Goal: Task Accomplishment & Management: Complete application form

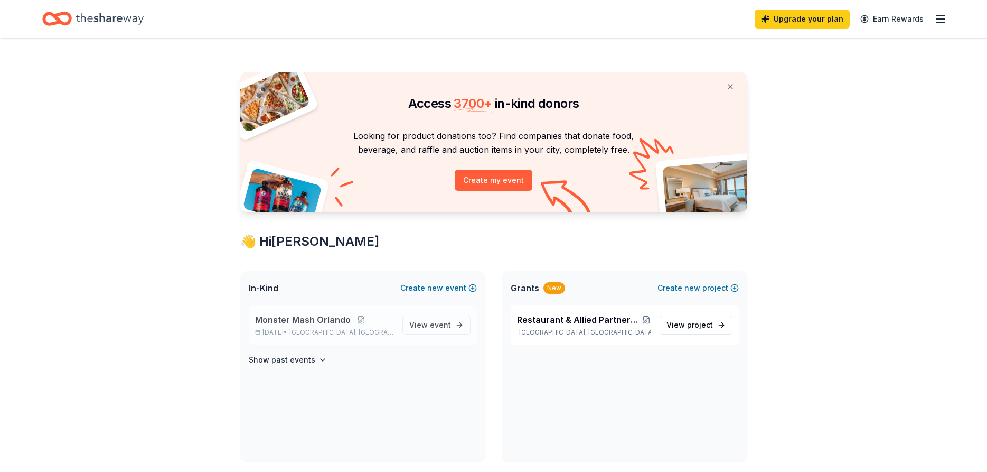
click at [307, 322] on span "Monster Mash Orlando" at bounding box center [303, 319] width 96 height 13
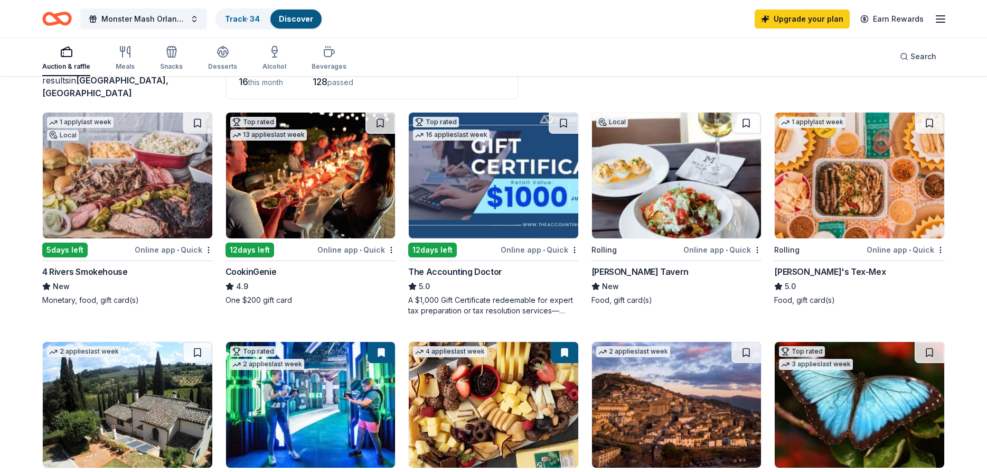
scroll to position [108, 0]
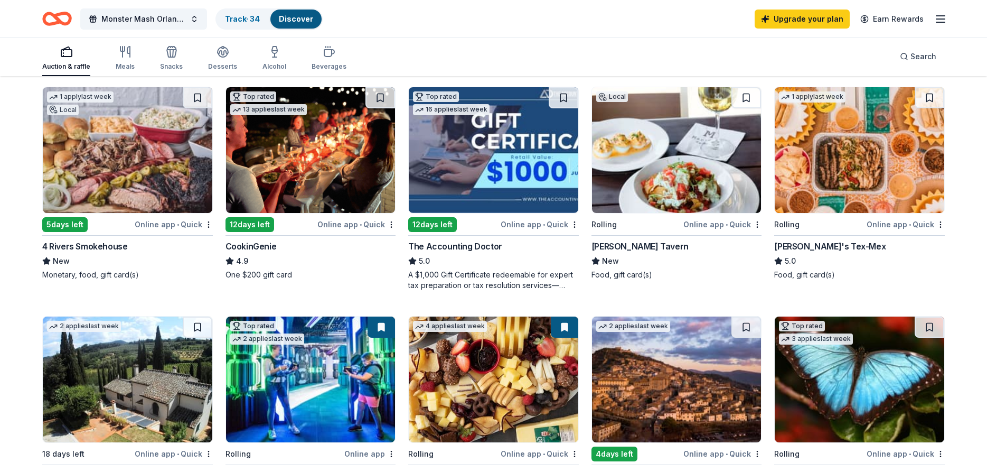
click at [311, 151] on img at bounding box center [311, 150] width 170 height 126
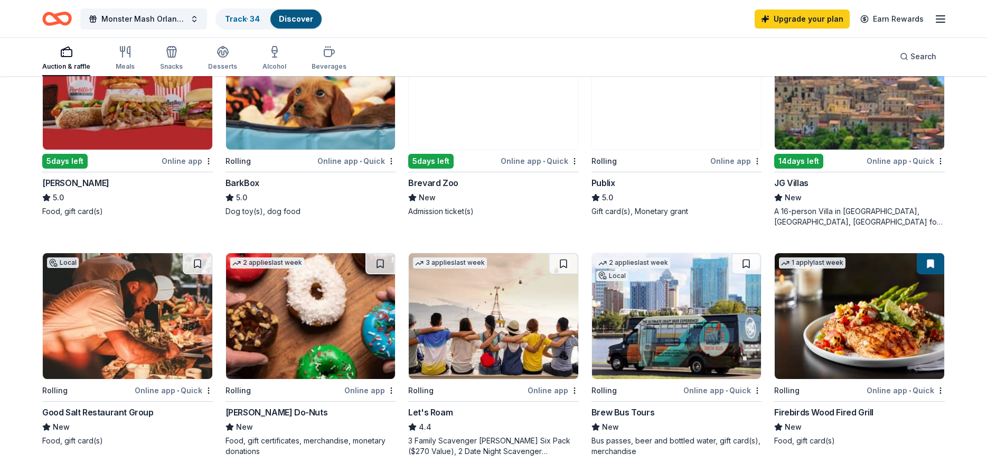
scroll to position [647, 0]
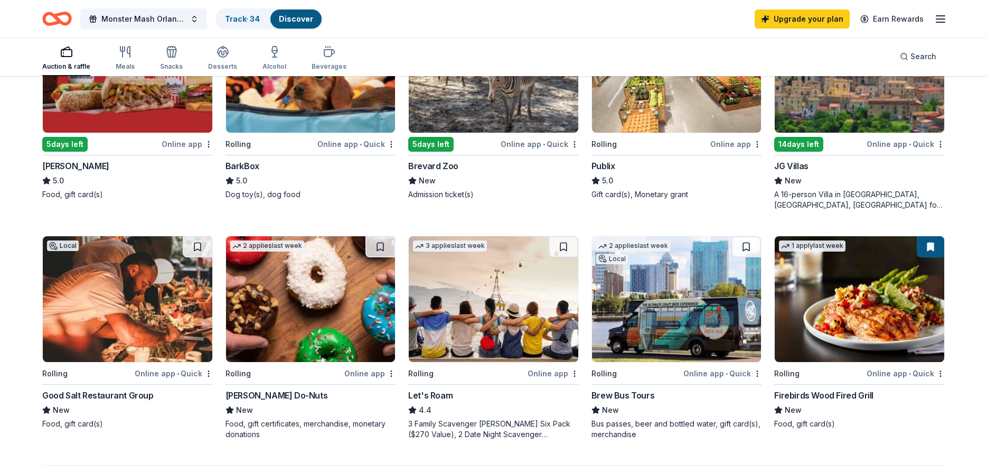
click at [290, 120] on img at bounding box center [311, 70] width 170 height 126
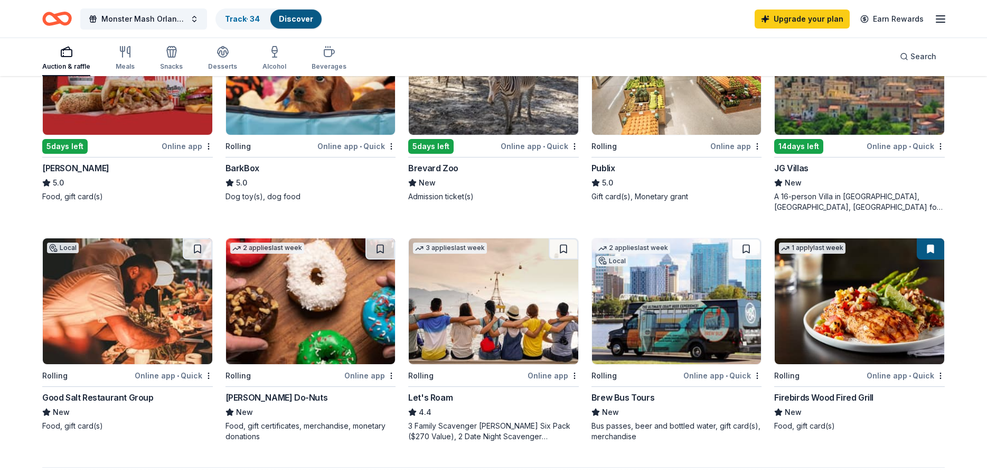
scroll to position [686, 0]
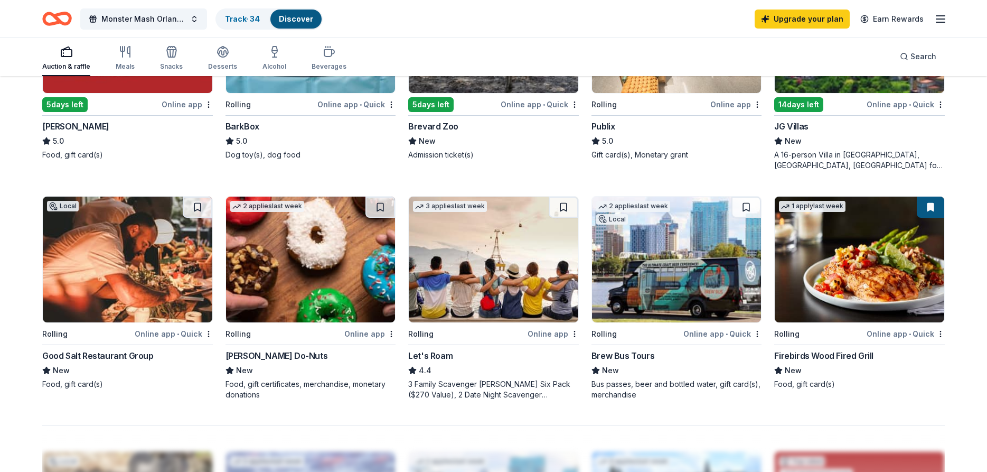
click at [878, 290] on img at bounding box center [860, 260] width 170 height 126
click at [647, 274] on img at bounding box center [677, 260] width 170 height 126
click at [472, 275] on img at bounding box center [494, 260] width 170 height 126
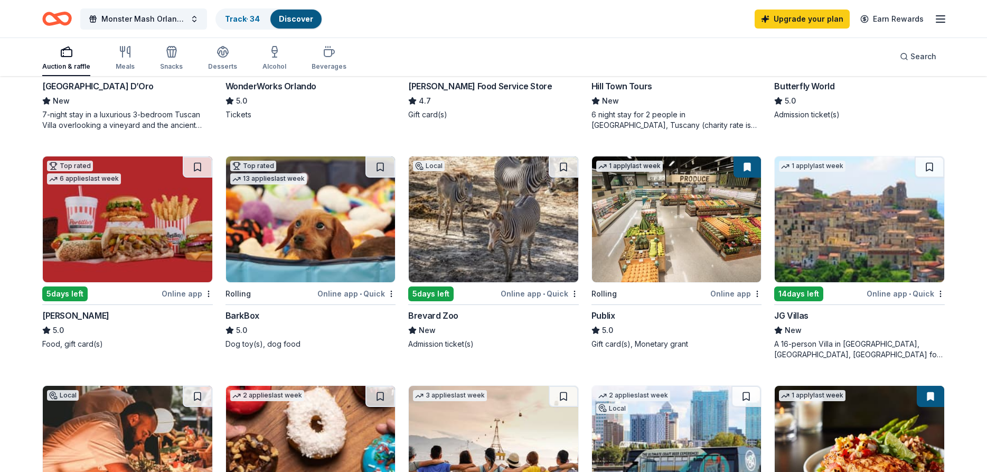
scroll to position [471, 0]
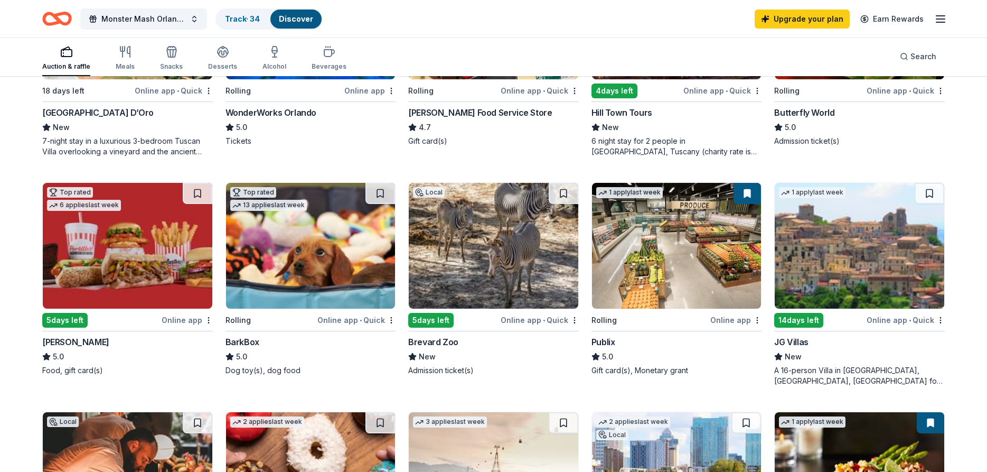
click at [803, 374] on div "A 16-person Villa in Altomonte, Calabria, Italy for 7days/6nights (Retail value…" at bounding box center [860, 375] width 171 height 21
click at [134, 247] on img at bounding box center [128, 246] width 170 height 126
click at [483, 256] on img at bounding box center [494, 246] width 170 height 126
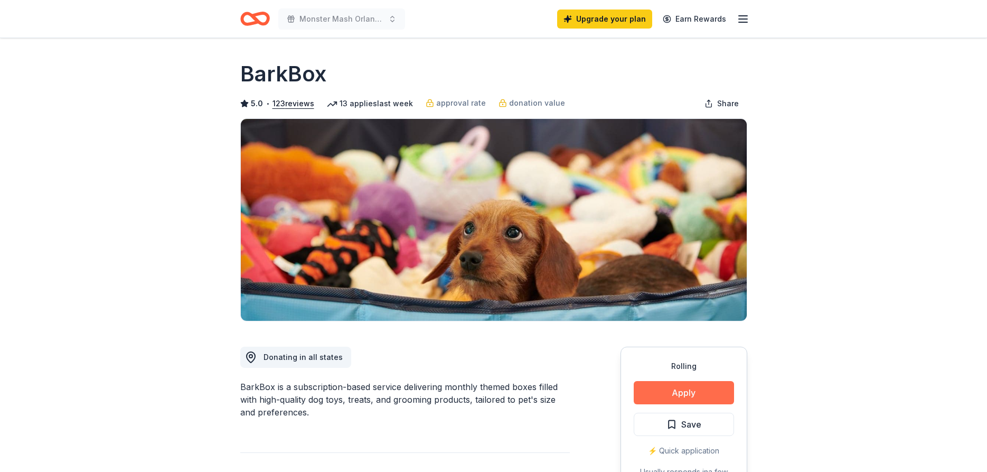
click at [651, 395] on button "Apply" at bounding box center [684, 392] width 100 height 23
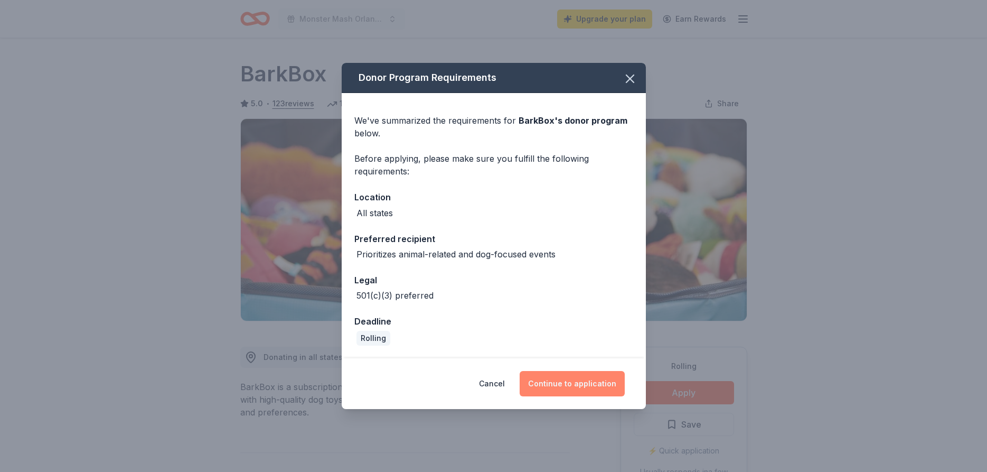
click at [560, 388] on button "Continue to application" at bounding box center [572, 383] width 105 height 25
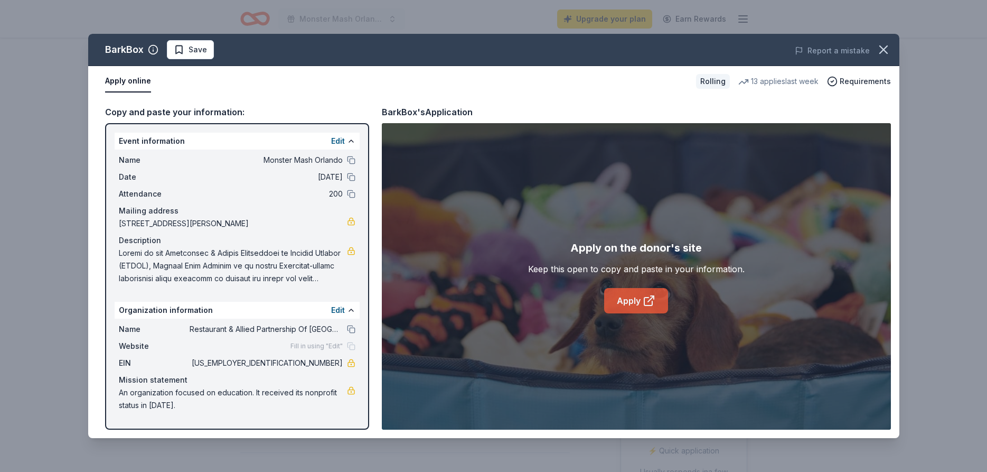
click at [623, 306] on link "Apply" at bounding box center [636, 300] width 64 height 25
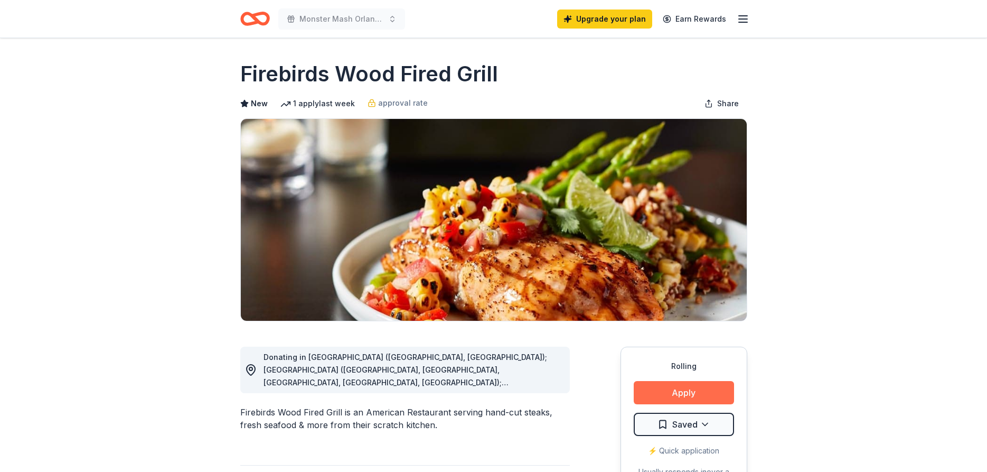
click at [687, 397] on button "Apply" at bounding box center [684, 392] width 100 height 23
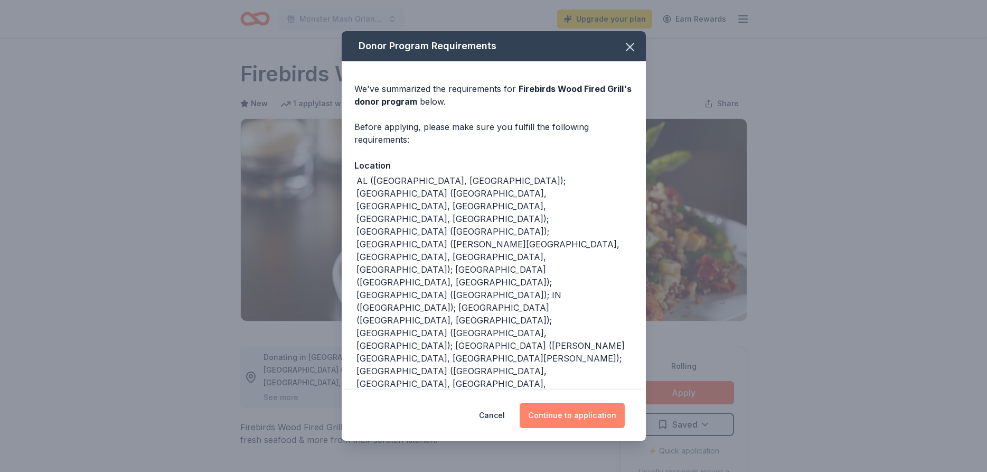
click at [560, 416] on button "Continue to application" at bounding box center [572, 415] width 105 height 25
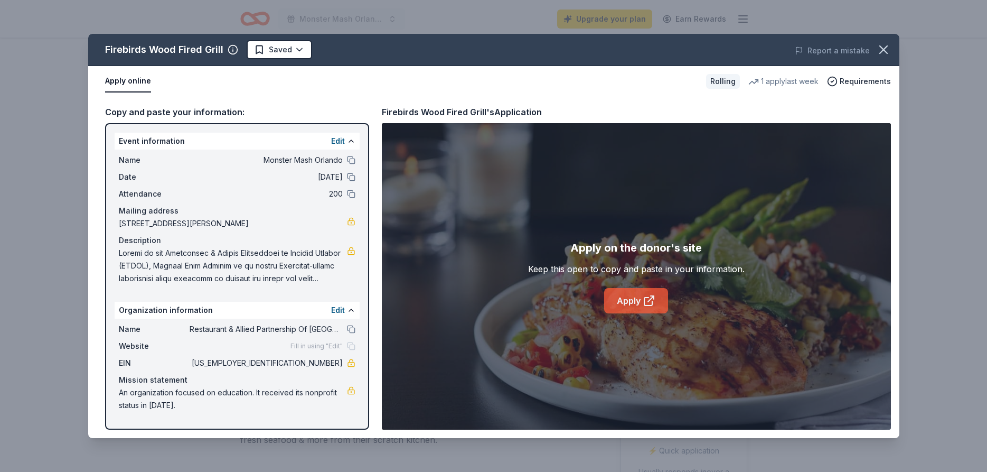
click at [630, 296] on link "Apply" at bounding box center [636, 300] width 64 height 25
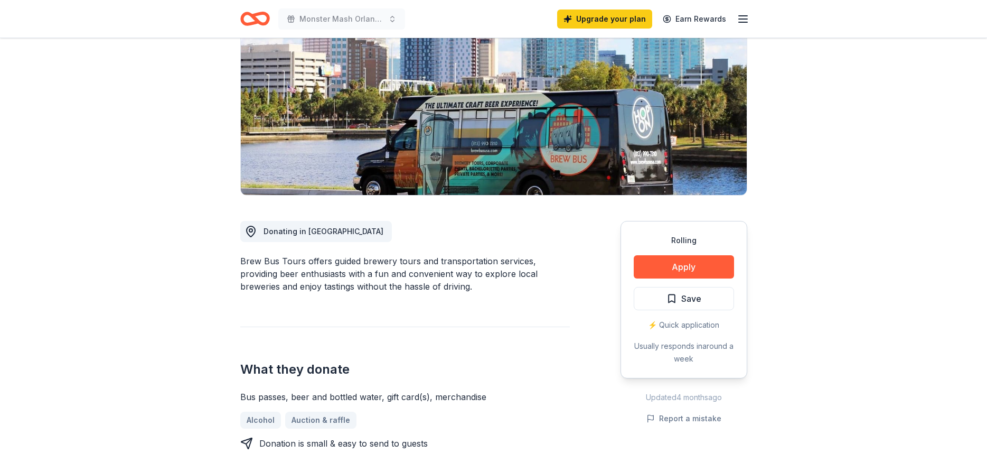
scroll to position [108, 0]
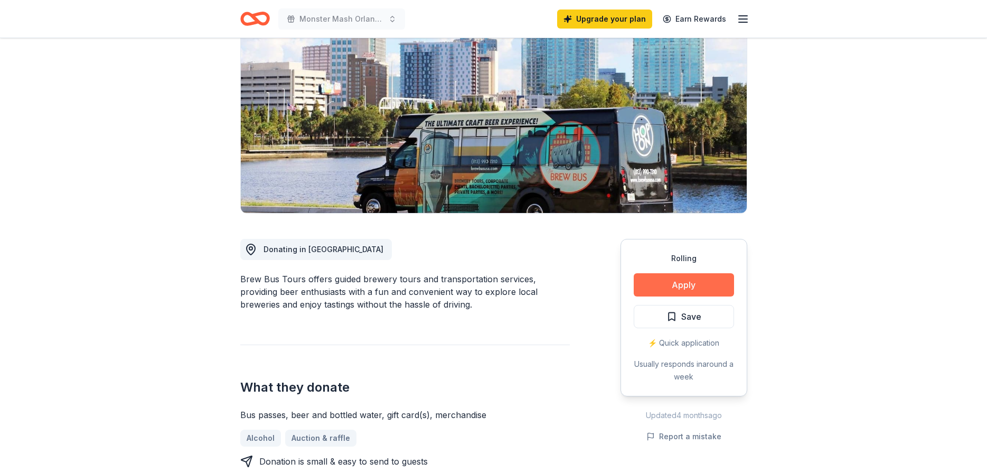
click at [674, 284] on button "Apply" at bounding box center [684, 284] width 100 height 23
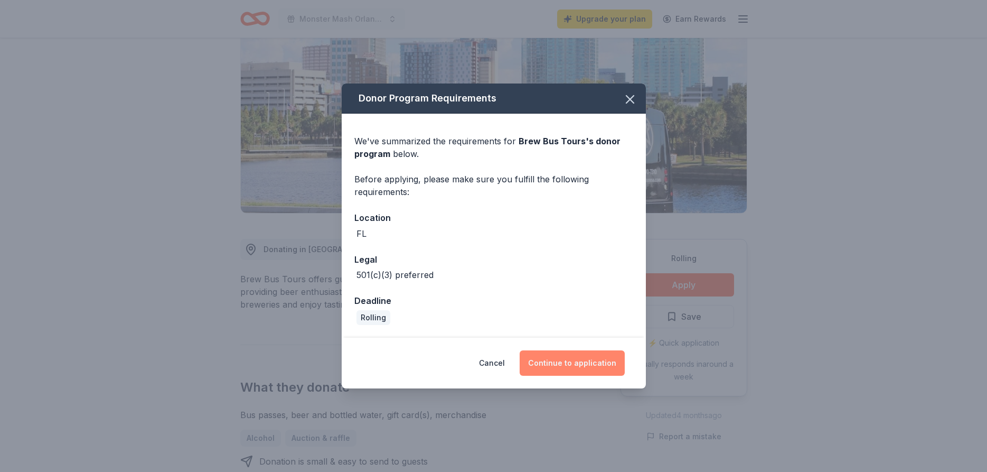
click at [573, 365] on button "Continue to application" at bounding box center [572, 362] width 105 height 25
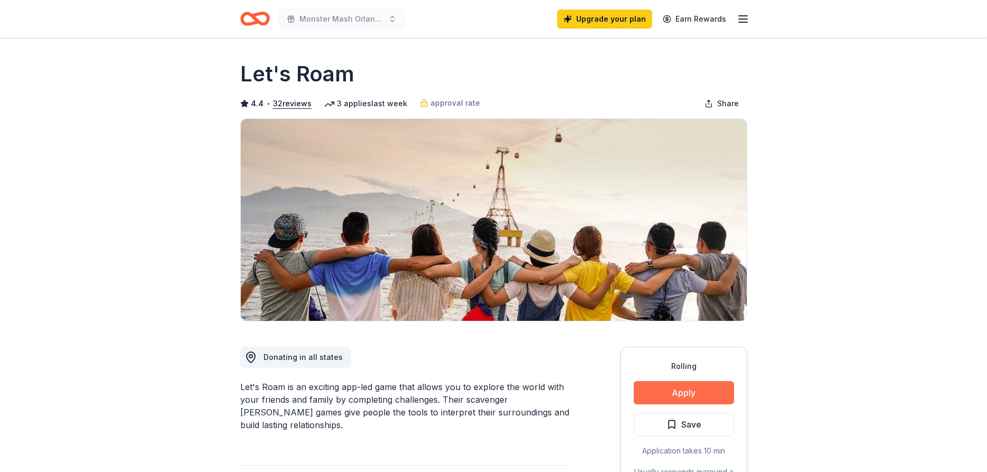
click at [684, 392] on button "Apply" at bounding box center [684, 392] width 100 height 23
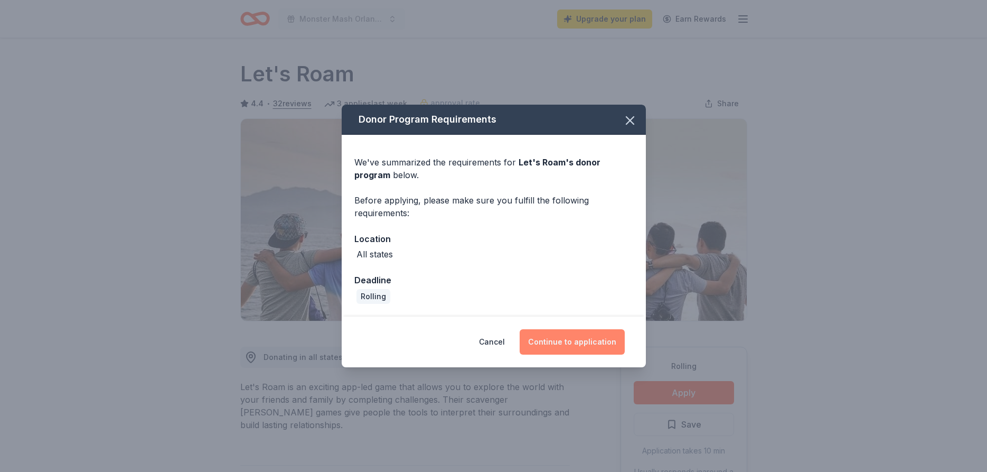
click at [560, 345] on button "Continue to application" at bounding box center [572, 341] width 105 height 25
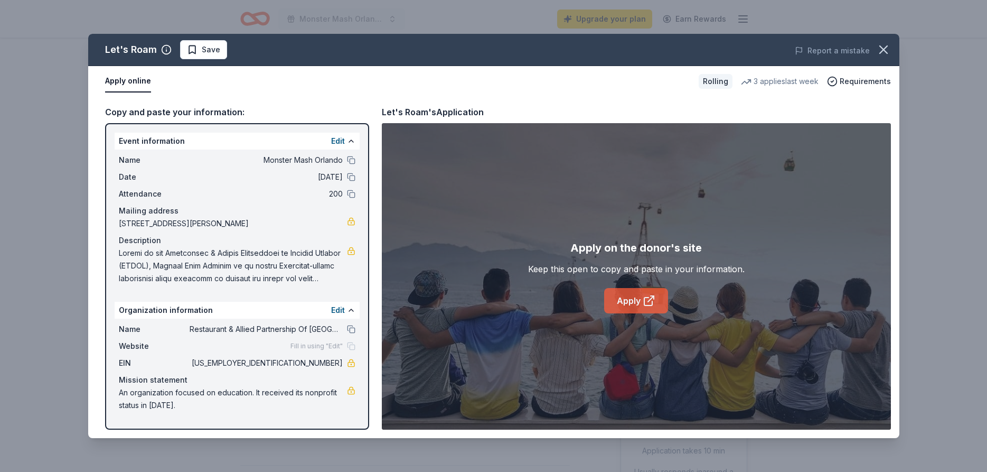
click at [629, 302] on link "Apply" at bounding box center [636, 300] width 64 height 25
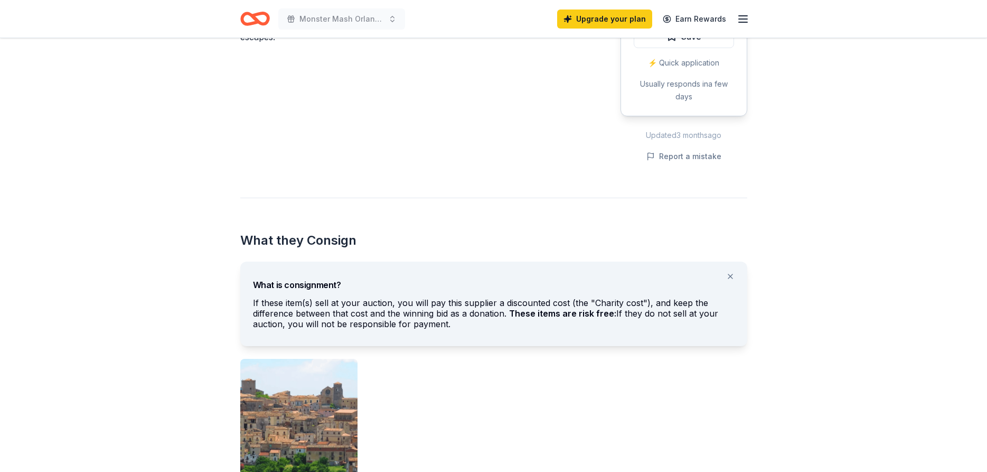
scroll to position [431, 0]
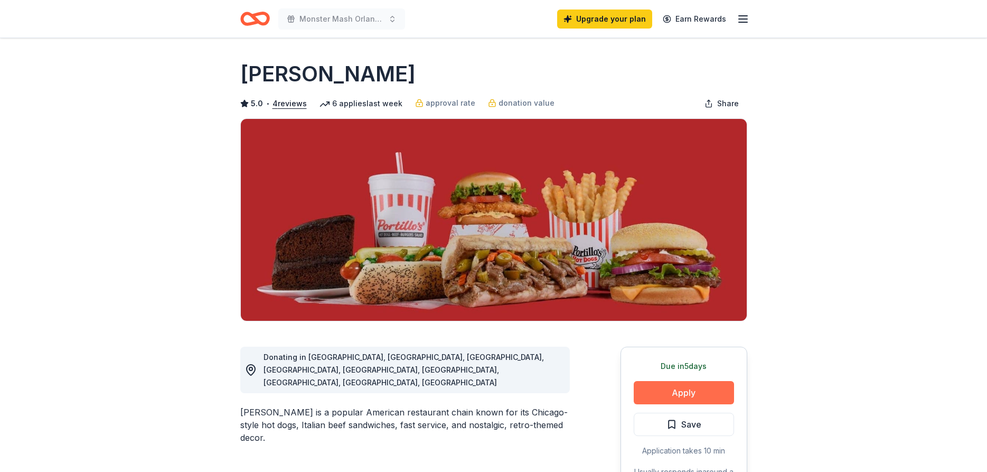
click at [684, 389] on button "Apply" at bounding box center [684, 392] width 100 height 23
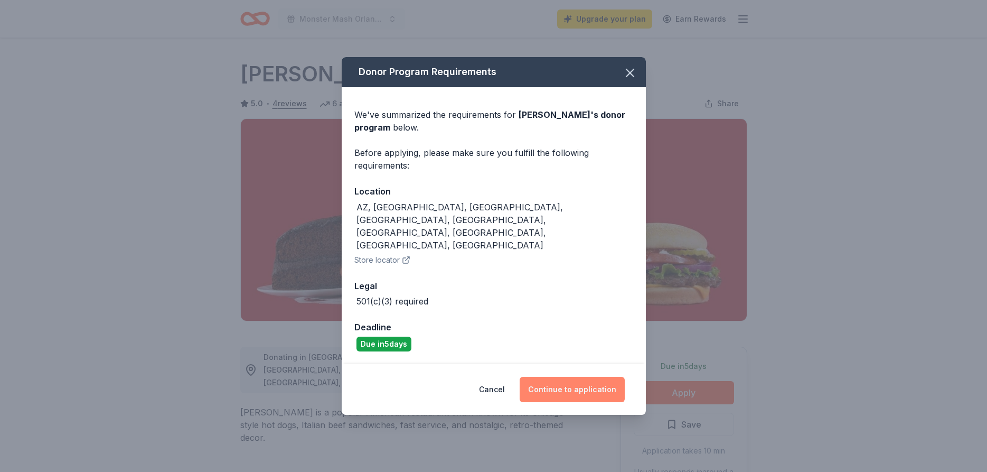
click at [569, 377] on button "Continue to application" at bounding box center [572, 389] width 105 height 25
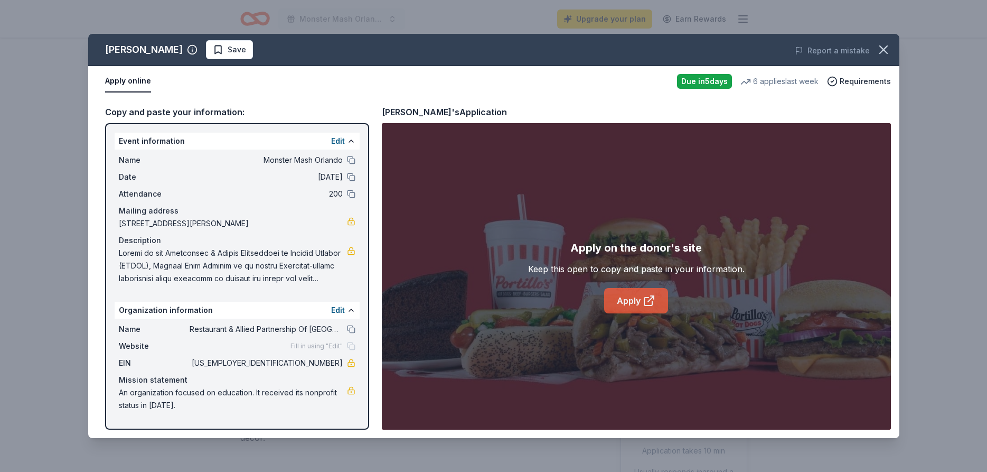
click at [626, 301] on link "Apply" at bounding box center [636, 300] width 64 height 25
